Goal: Task Accomplishment & Management: Manage account settings

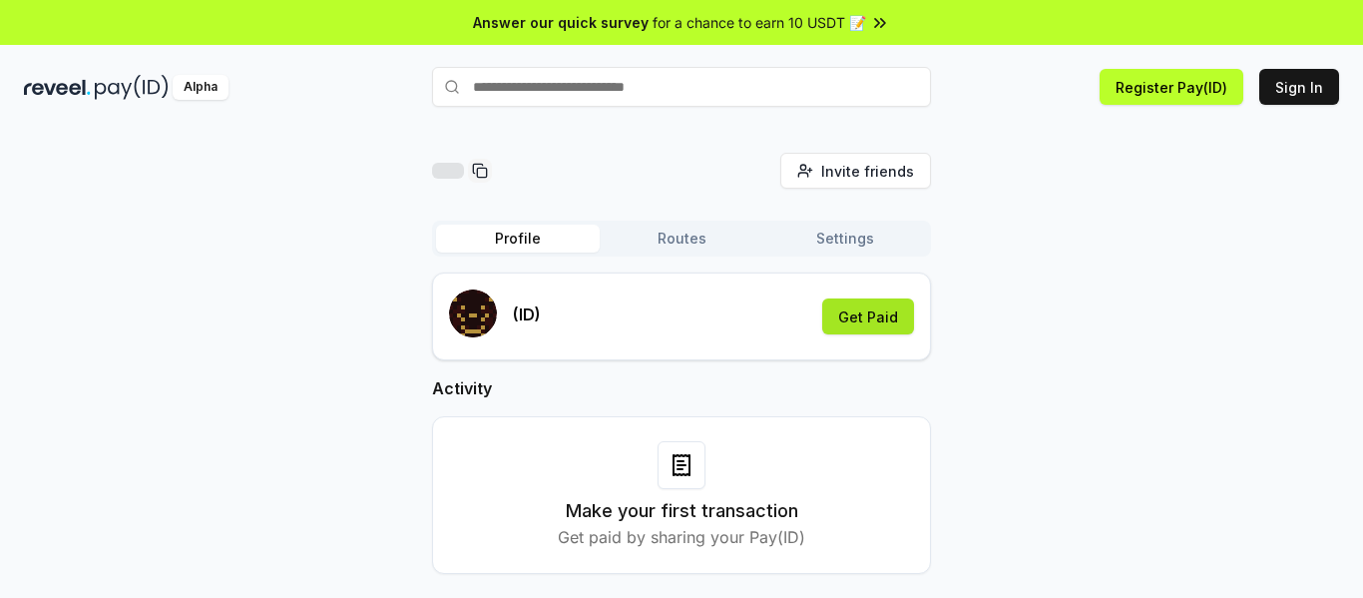
click at [863, 322] on button "Get Paid" at bounding box center [868, 316] width 92 height 36
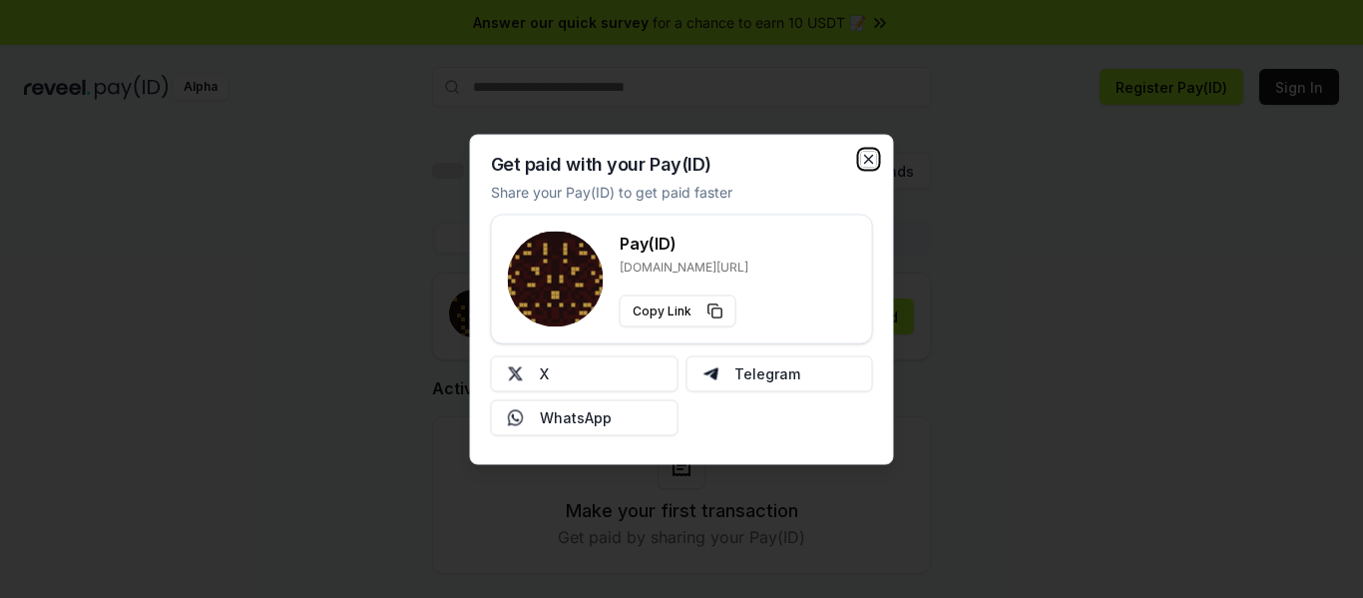
click at [871, 164] on icon "button" at bounding box center [869, 159] width 16 height 16
